Goal: Check status

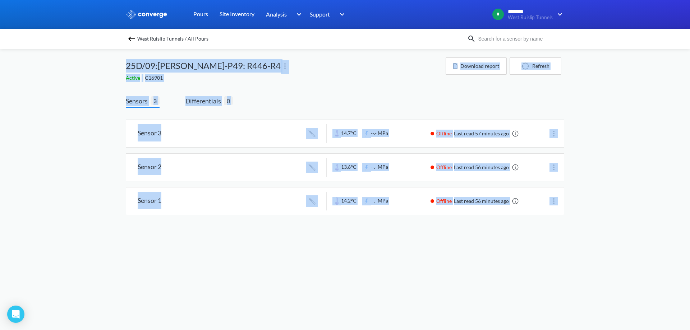
drag, startPoint x: 602, startPoint y: 204, endPoint x: 68, endPoint y: 49, distance: 557.0
click at [68, 49] on div "MENU West Ruislip Tunnels Pours Site Inventory Analysis Concrete Performance BI…" at bounding box center [345, 115] width 690 height 230
drag, startPoint x: 101, startPoint y: 57, endPoint x: 573, endPoint y: 204, distance: 494.3
click at [573, 204] on div "MENU West Ruislip Tunnels Pours Site Inventory Analysis Concrete Performance BI…" at bounding box center [345, 115] width 690 height 230
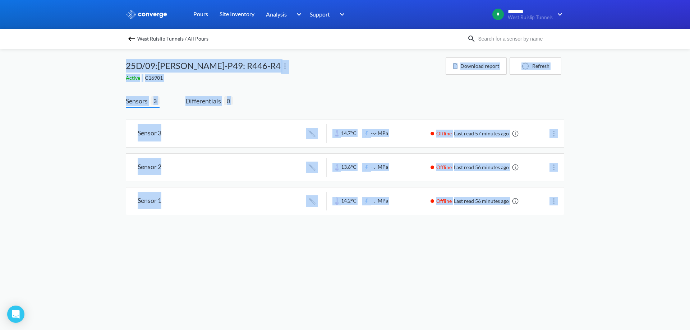
click at [573, 204] on div "MENU West Ruislip Tunnels Pours Site Inventory Analysis Concrete Performance BI…" at bounding box center [345, 115] width 690 height 230
drag, startPoint x: 584, startPoint y: 203, endPoint x: 126, endPoint y: 71, distance: 477.3
click at [126, 71] on div "MENU West Ruislip Tunnels Pours Site Inventory Analysis Concrete Performance BI…" at bounding box center [345, 115] width 690 height 230
click at [120, 59] on div "MENU West Ruislip Tunnels Pours Site Inventory Analysis Concrete Performance BI…" at bounding box center [345, 115] width 690 height 230
drag, startPoint x: 120, startPoint y: 59, endPoint x: 592, endPoint y: 225, distance: 500.6
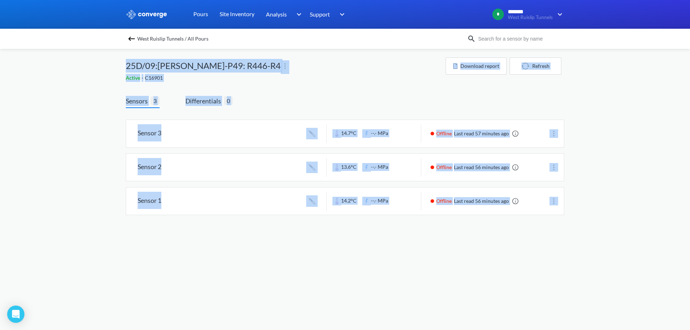
click at [592, 225] on div "MENU West Ruislip Tunnels Pours Site Inventory Analysis Concrete Performance BI…" at bounding box center [345, 115] width 690 height 230
click at [587, 216] on div "MENU West Ruislip Tunnels Pours Site Inventory Analysis Concrete Performance BI…" at bounding box center [345, 115] width 690 height 230
drag, startPoint x: 601, startPoint y: 195, endPoint x: 54, endPoint y: 51, distance: 565.9
click at [54, 51] on div "MENU West Ruislip Tunnels Pours Site Inventory Analysis Concrete Performance BI…" at bounding box center [345, 115] width 690 height 230
click at [56, 52] on div "MENU West Ruislip Tunnels Pours Site Inventory Analysis Concrete Performance BI…" at bounding box center [345, 115] width 690 height 230
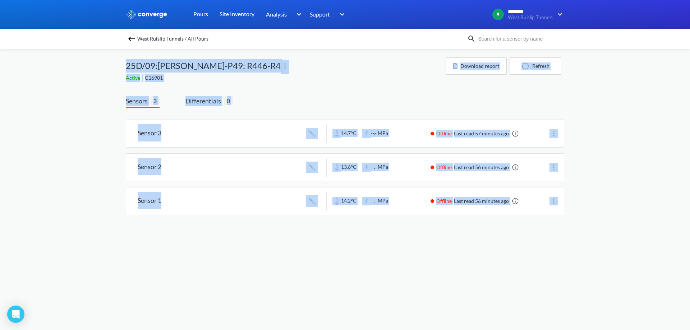
drag, startPoint x: 111, startPoint y: 73, endPoint x: 572, endPoint y: 199, distance: 477.2
click at [572, 199] on div "MENU West Ruislip Tunnels Pours Site Inventory Analysis Concrete Performance BI…" at bounding box center [345, 115] width 690 height 230
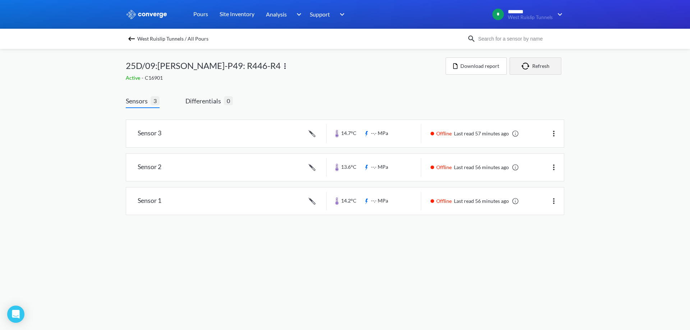
click at [528, 60] on button "Refresh" at bounding box center [535, 65] width 52 height 17
click at [543, 282] on body "Sorry, this feature is not available in the demo OK MENU West Ruislip Tunnels P…" at bounding box center [345, 165] width 690 height 330
click at [534, 69] on button "Refresh" at bounding box center [535, 65] width 52 height 17
